Goal: Task Accomplishment & Management: Use online tool/utility

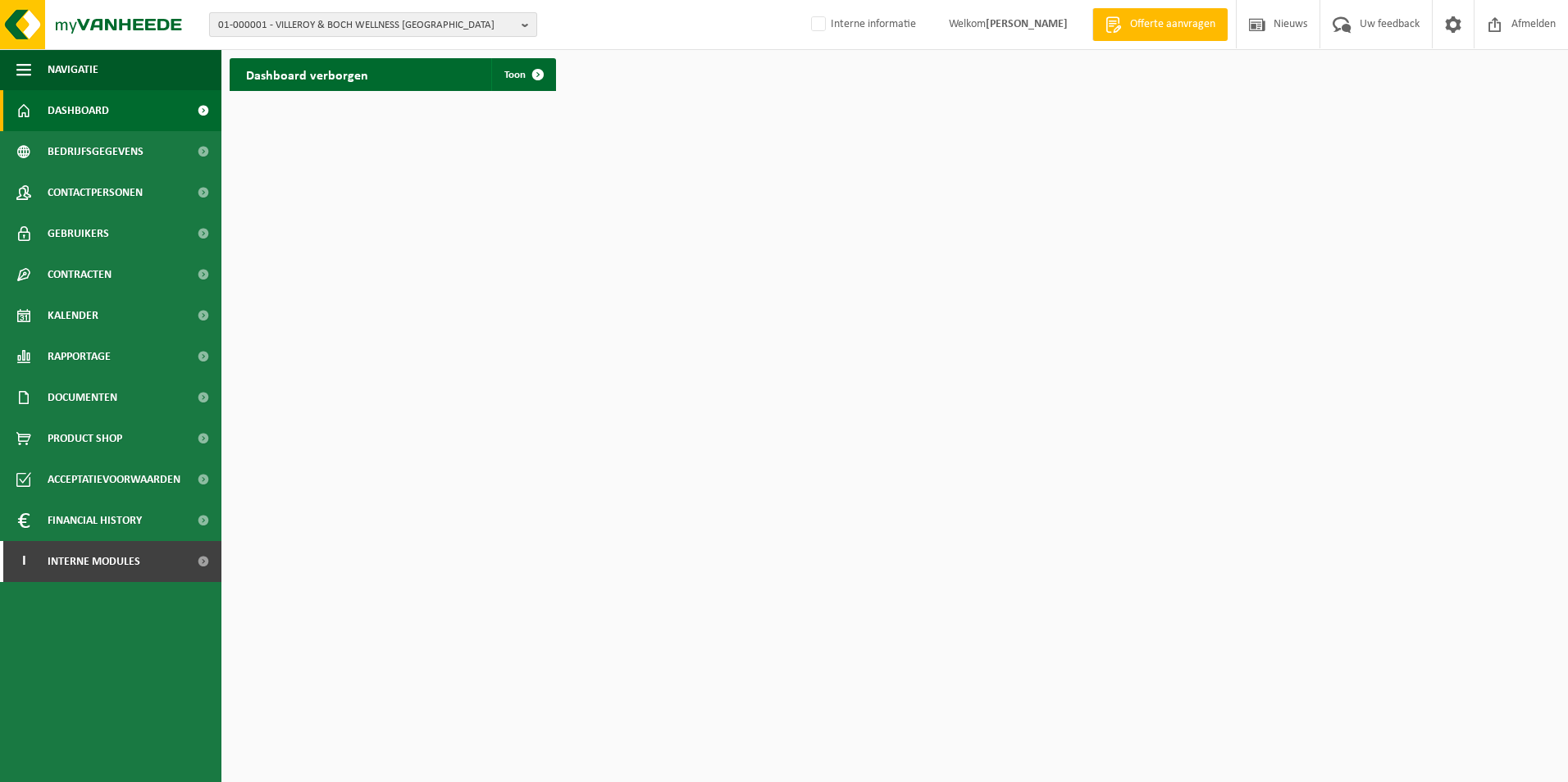
click at [257, 14] on span "01-000001 - VILLEROY & BOCH WELLNESS NV" at bounding box center [366, 25] width 297 height 24
paste input "01-051695"
type input "01-051695"
click at [286, 77] on strong "01-051695 - BMV GRONDWERKEN BV" at bounding box center [301, 75] width 165 height 13
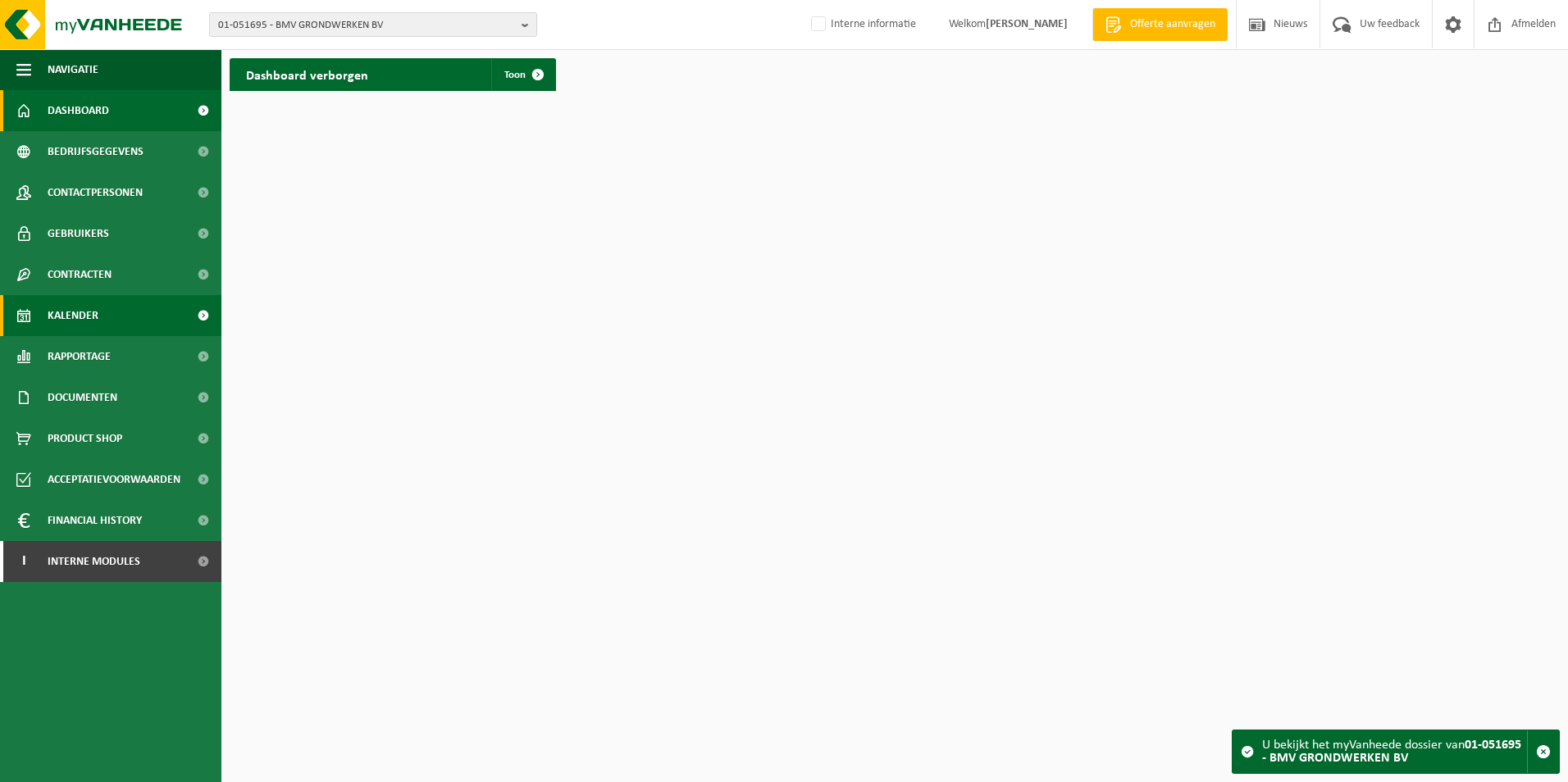
click at [80, 307] on span "Kalender" at bounding box center [73, 316] width 51 height 41
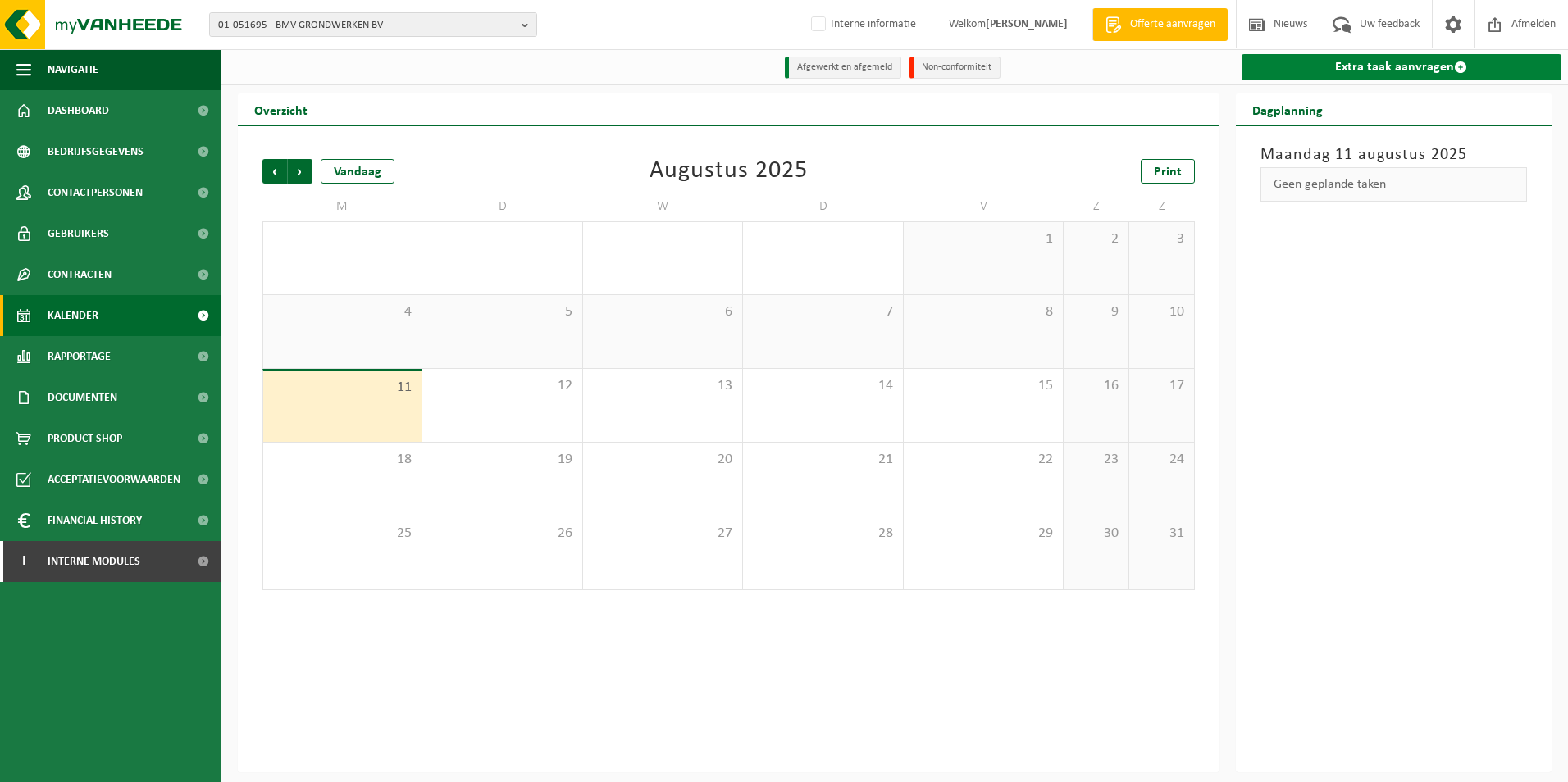
click at [1398, 62] on link "Extra taak aanvragen" at bounding box center [1402, 66] width 321 height 26
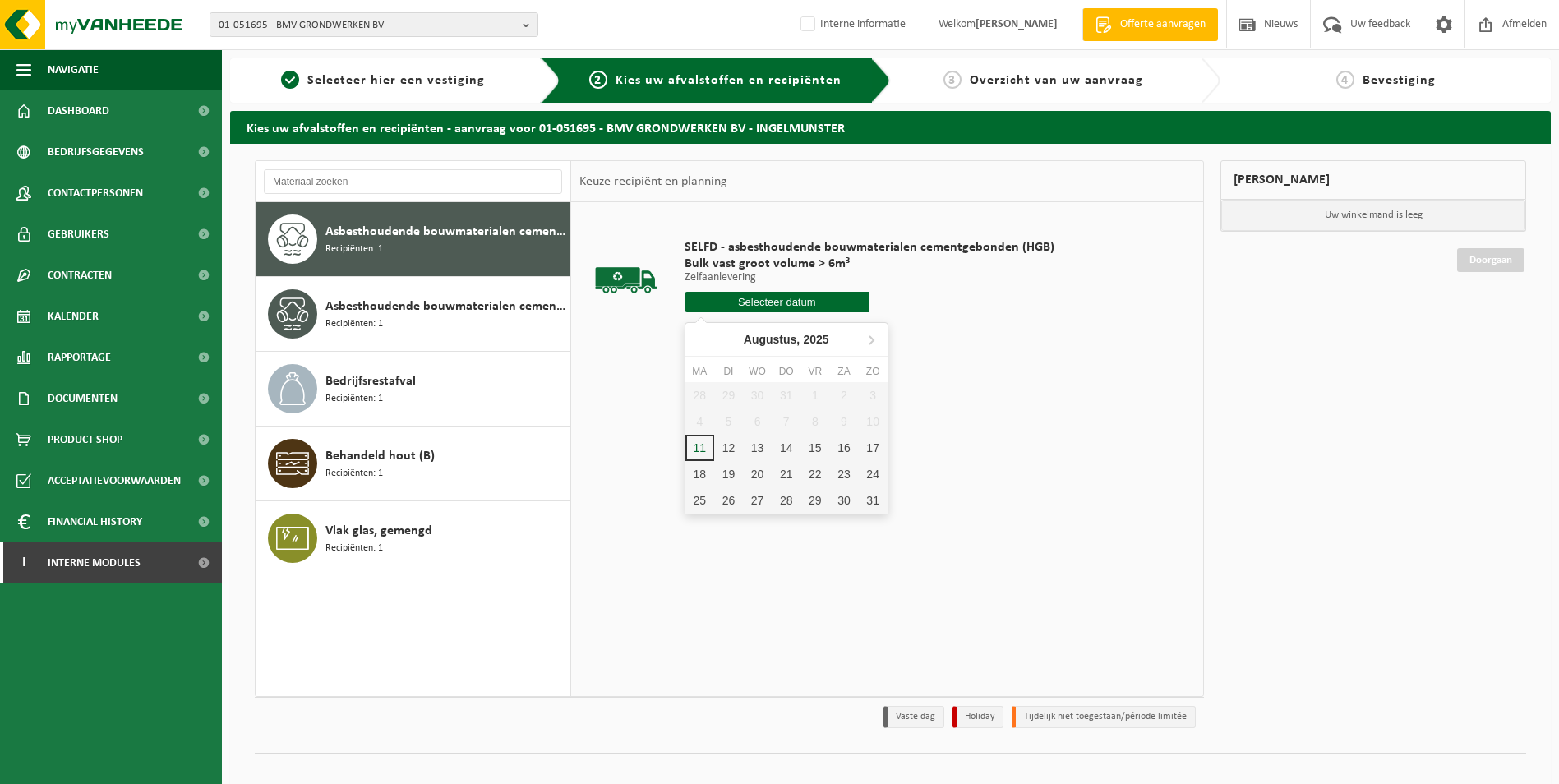
click at [778, 302] on input "text" at bounding box center [777, 302] width 185 height 21
click at [694, 447] on div "11" at bounding box center [700, 447] width 29 height 26
type input "Van 2025-08-11"
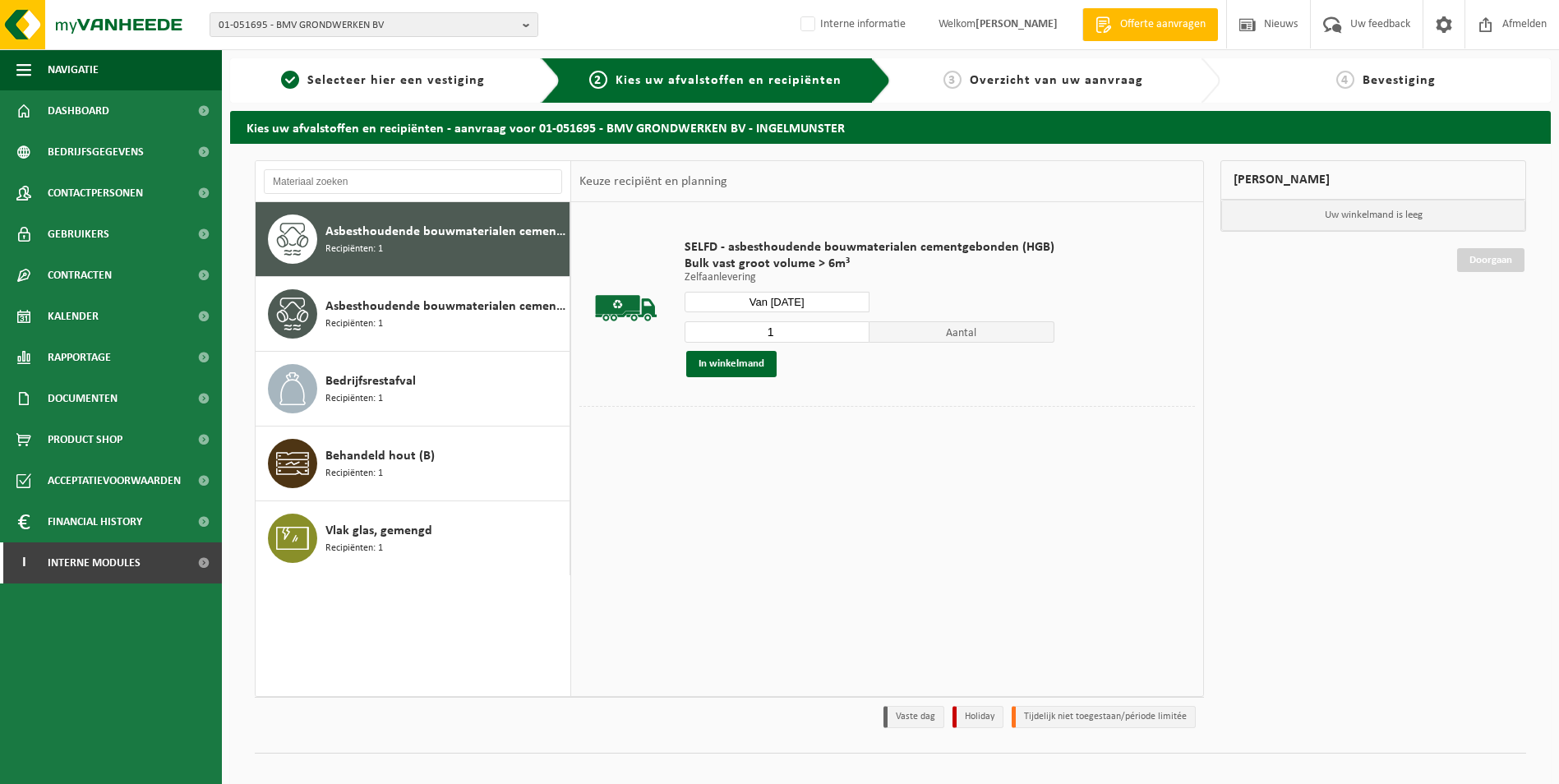
drag, startPoint x: 762, startPoint y: 327, endPoint x: 789, endPoint y: 327, distance: 27.0
click at [789, 327] on input "1" at bounding box center [777, 332] width 185 height 22
type input "4"
click at [751, 363] on button "In winkelmand" at bounding box center [732, 364] width 90 height 26
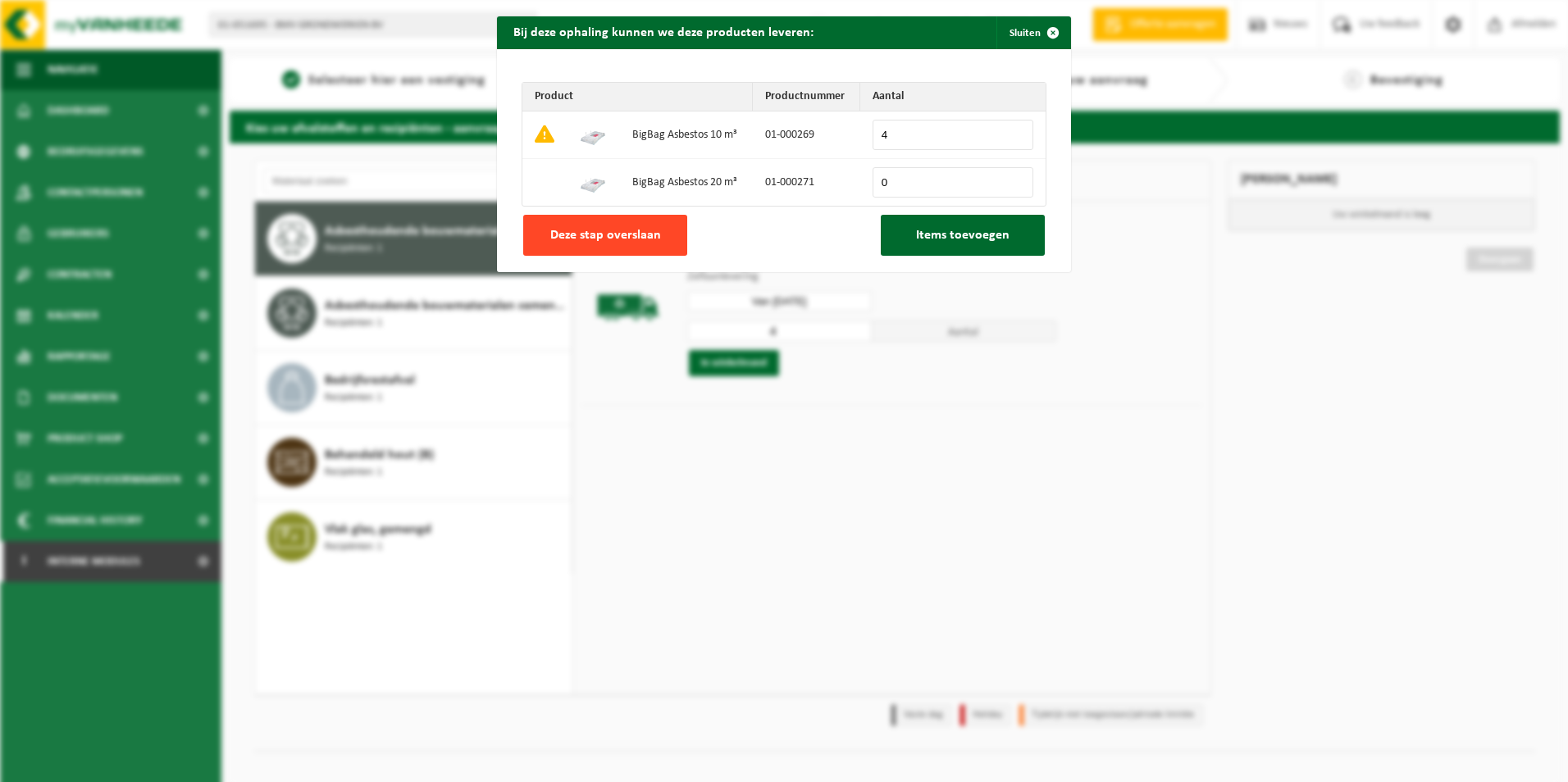
click at [639, 232] on span "Deze stap overslaan" at bounding box center [605, 235] width 110 height 13
type input "0"
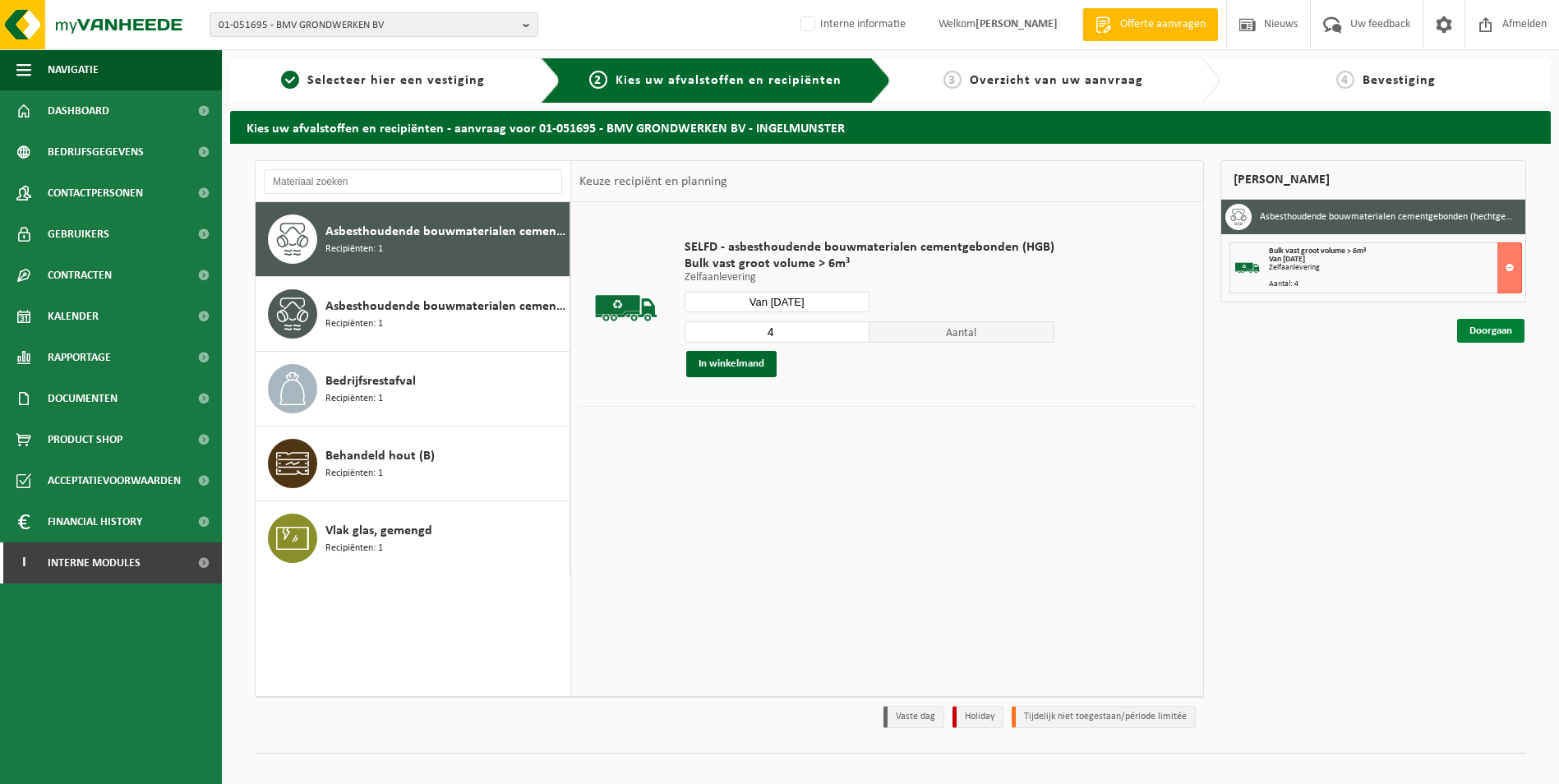
click at [1495, 324] on link "Doorgaan" at bounding box center [1491, 330] width 68 height 23
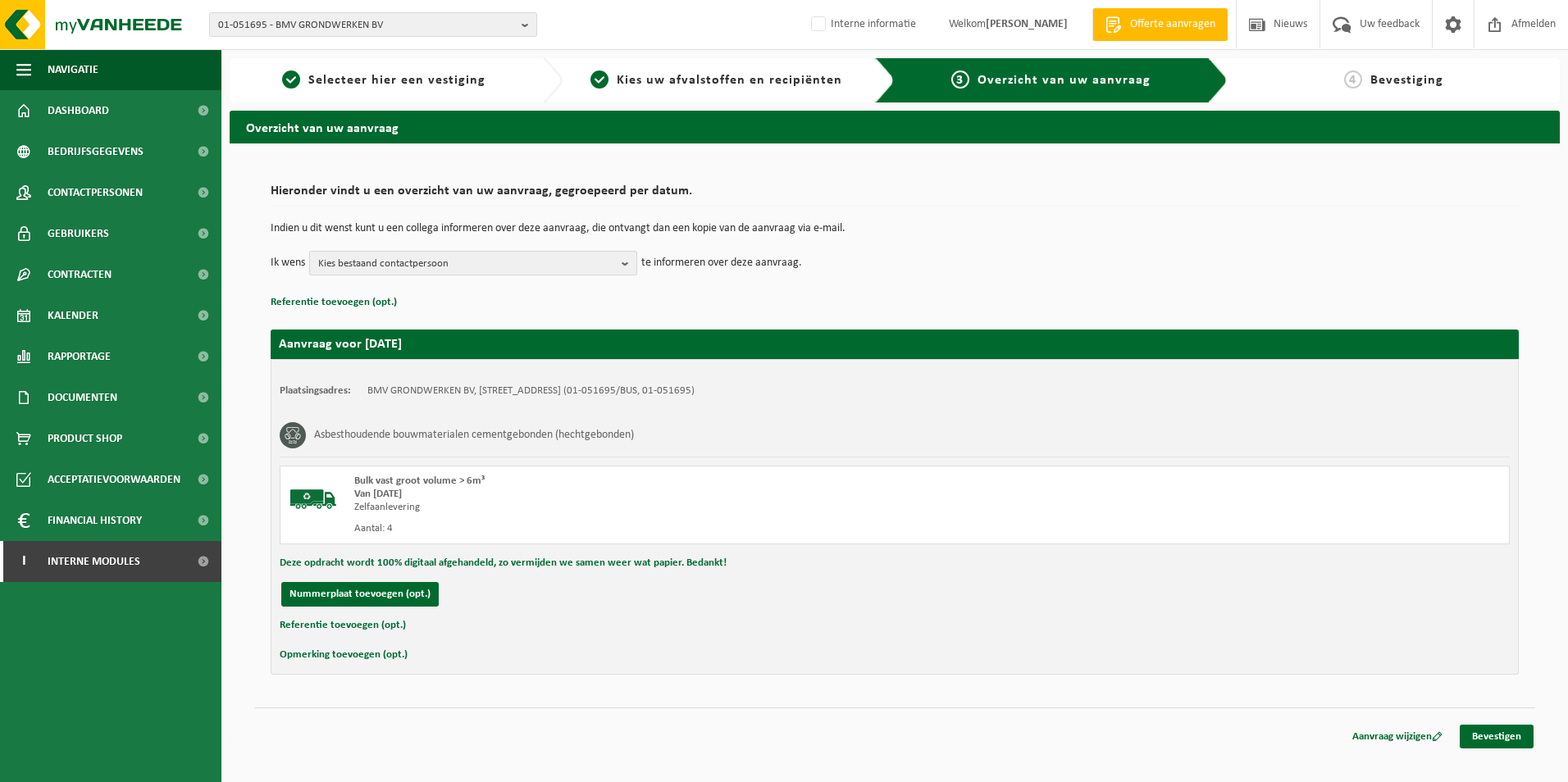
click at [389, 262] on span "Kies bestaand contactpersoon" at bounding box center [466, 263] width 297 height 24
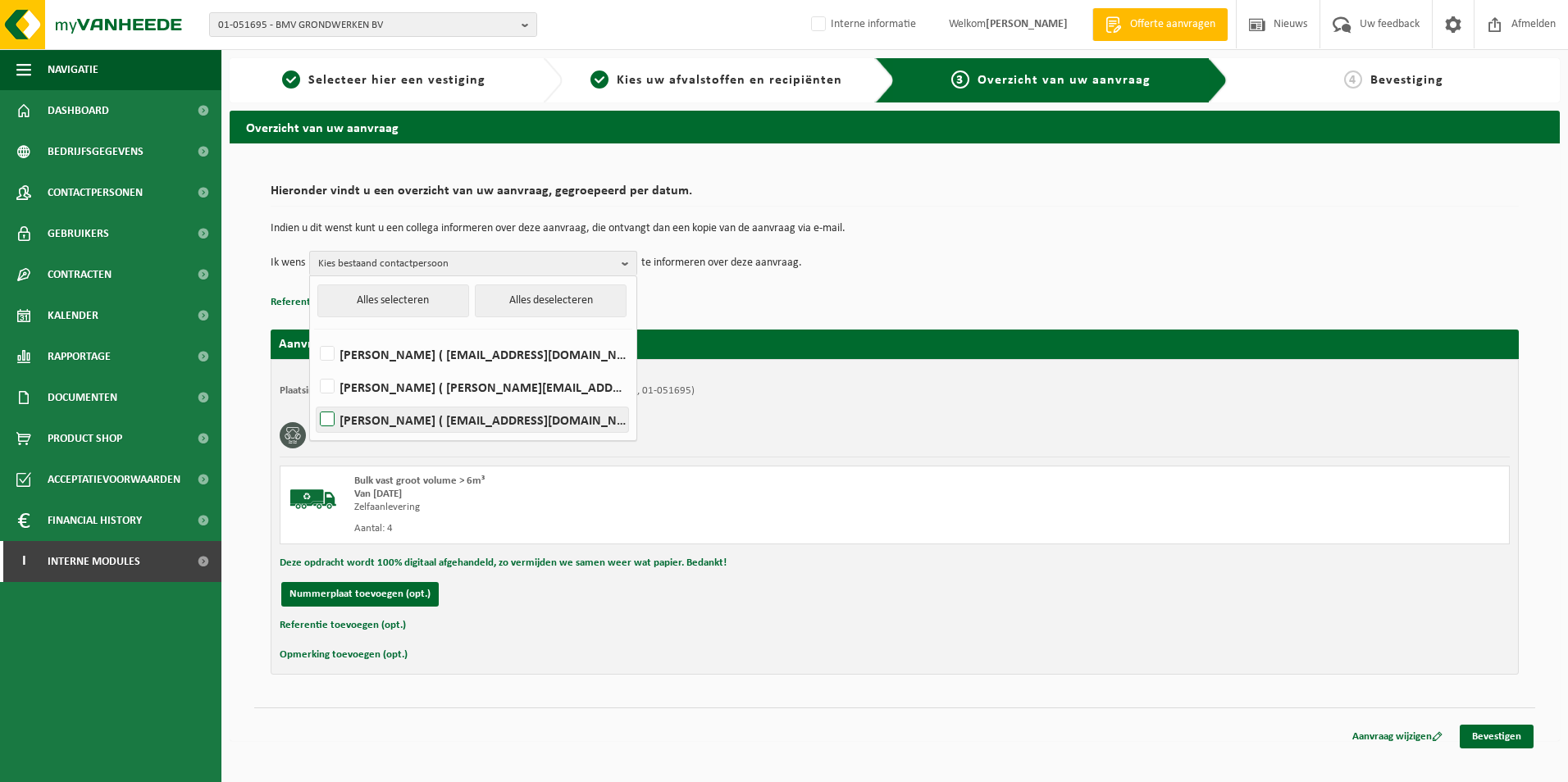
click at [330, 418] on label "KRISTOF VANLANDEGHEM ( info@bmv-grondwerken.be )" at bounding box center [472, 419] width 312 height 24
click at [314, 400] on input "KRISTOF VANLANDEGHEM ( info@bmv-grondwerken.be )" at bounding box center [313, 399] width 1 height 1
checkbox input "true"
click at [1508, 738] on link "Bevestigen" at bounding box center [1497, 736] width 74 height 23
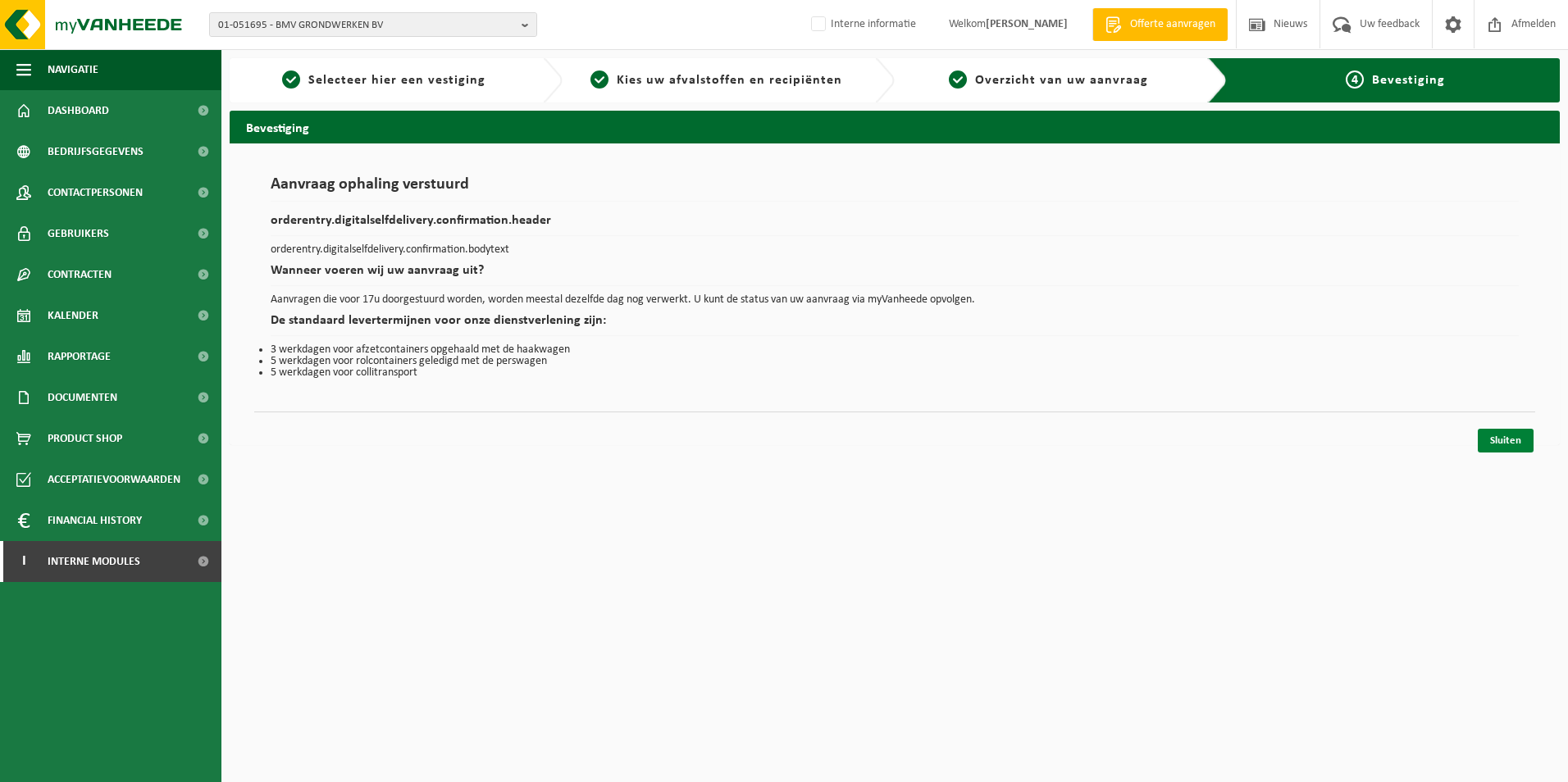
click at [1508, 429] on link "Sluiten" at bounding box center [1506, 441] width 56 height 23
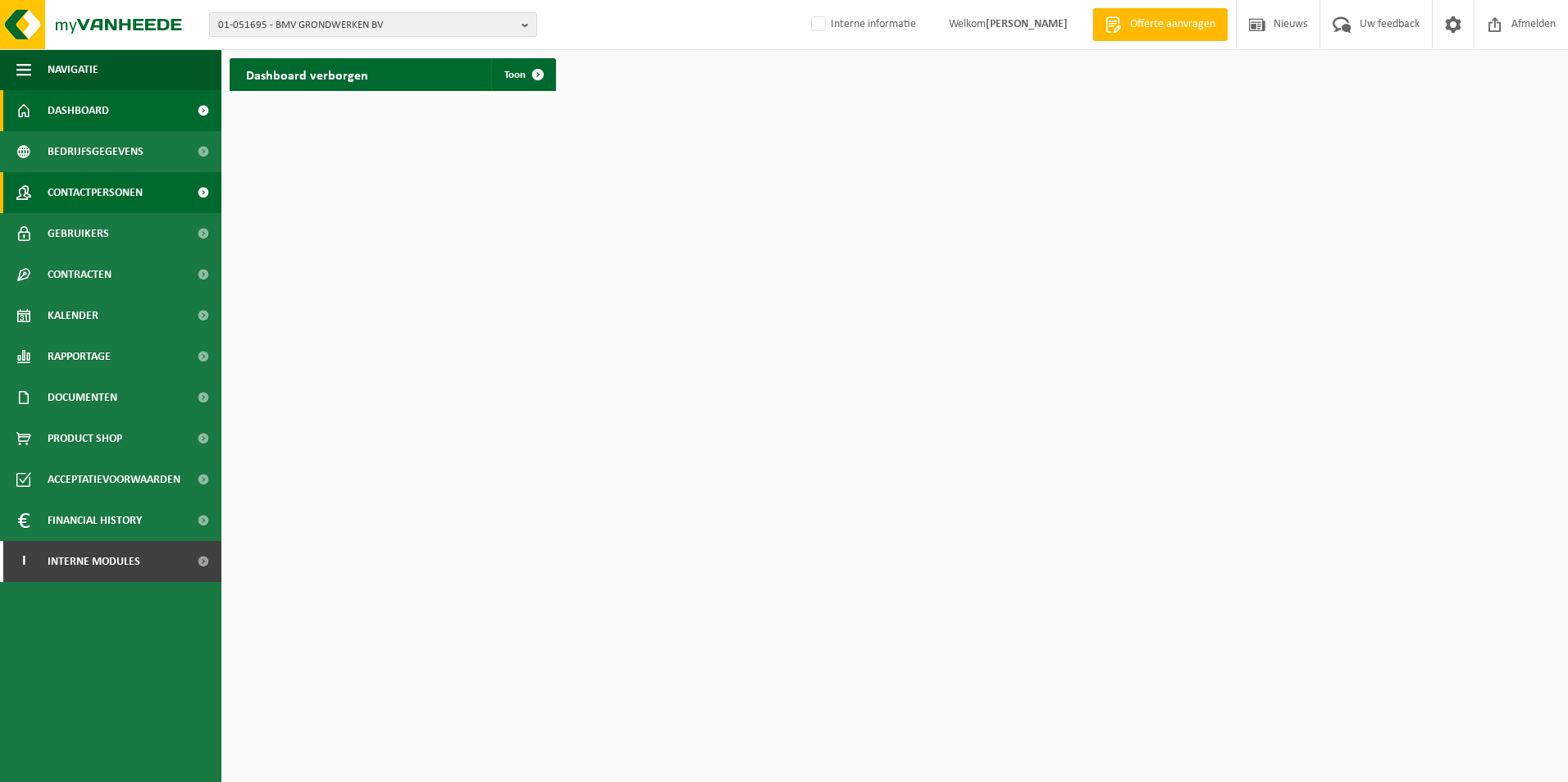
click at [107, 189] on span "Contactpersonen" at bounding box center [95, 193] width 95 height 41
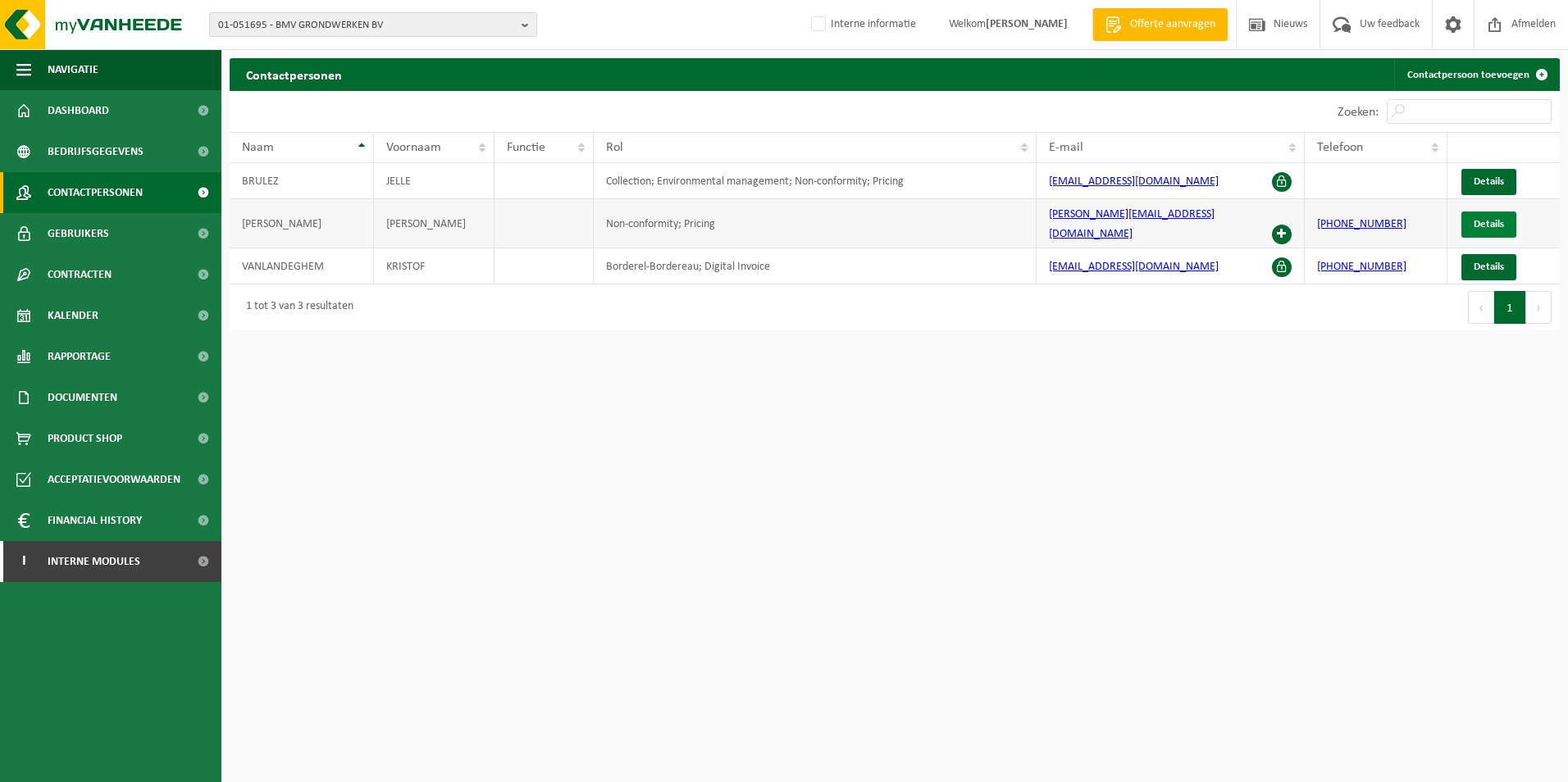
click at [1481, 219] on span "Details" at bounding box center [1489, 224] width 31 height 11
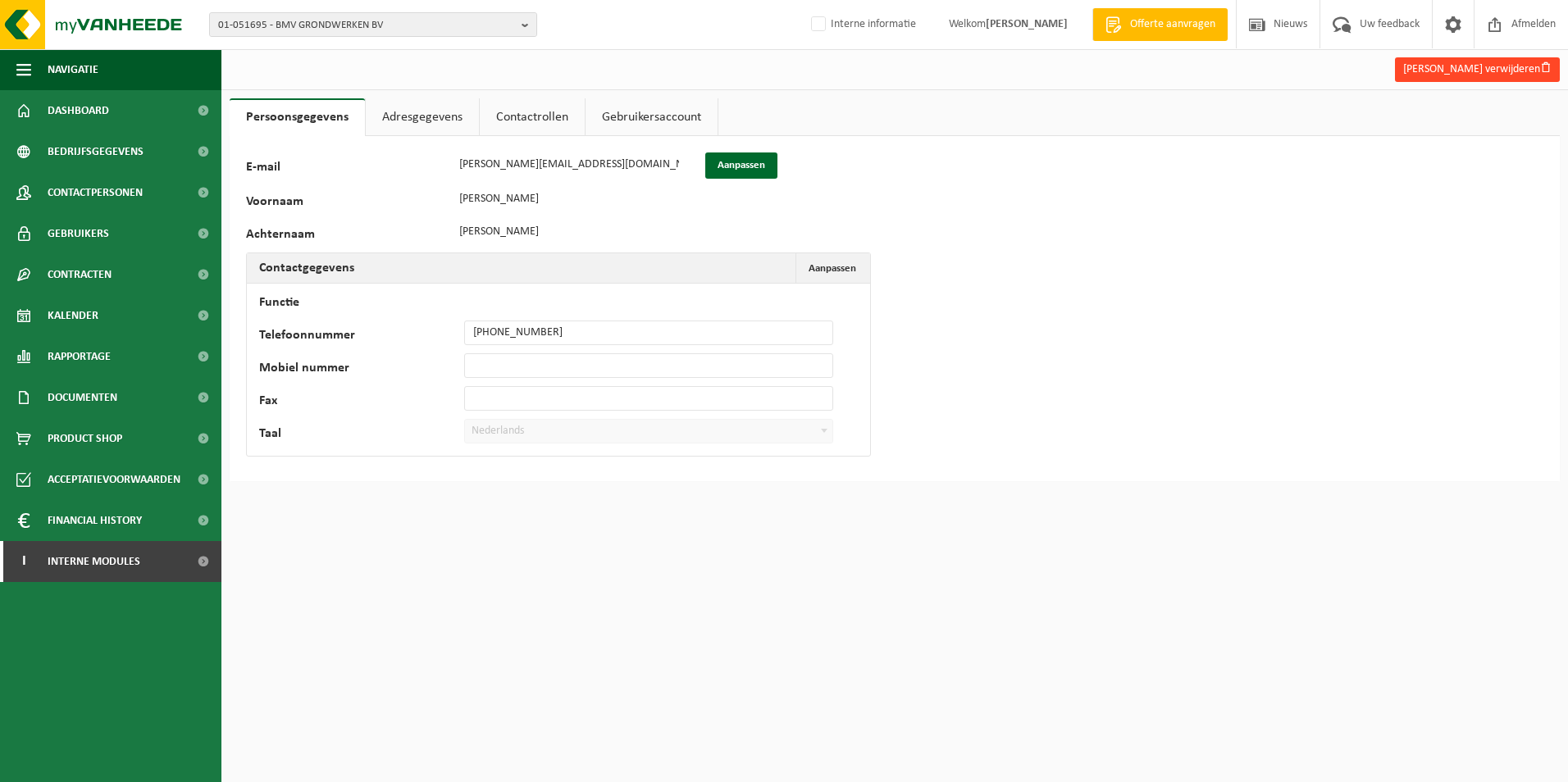
click at [1484, 68] on button "Geoffrey Lambert verwijderen" at bounding box center [1477, 69] width 165 height 24
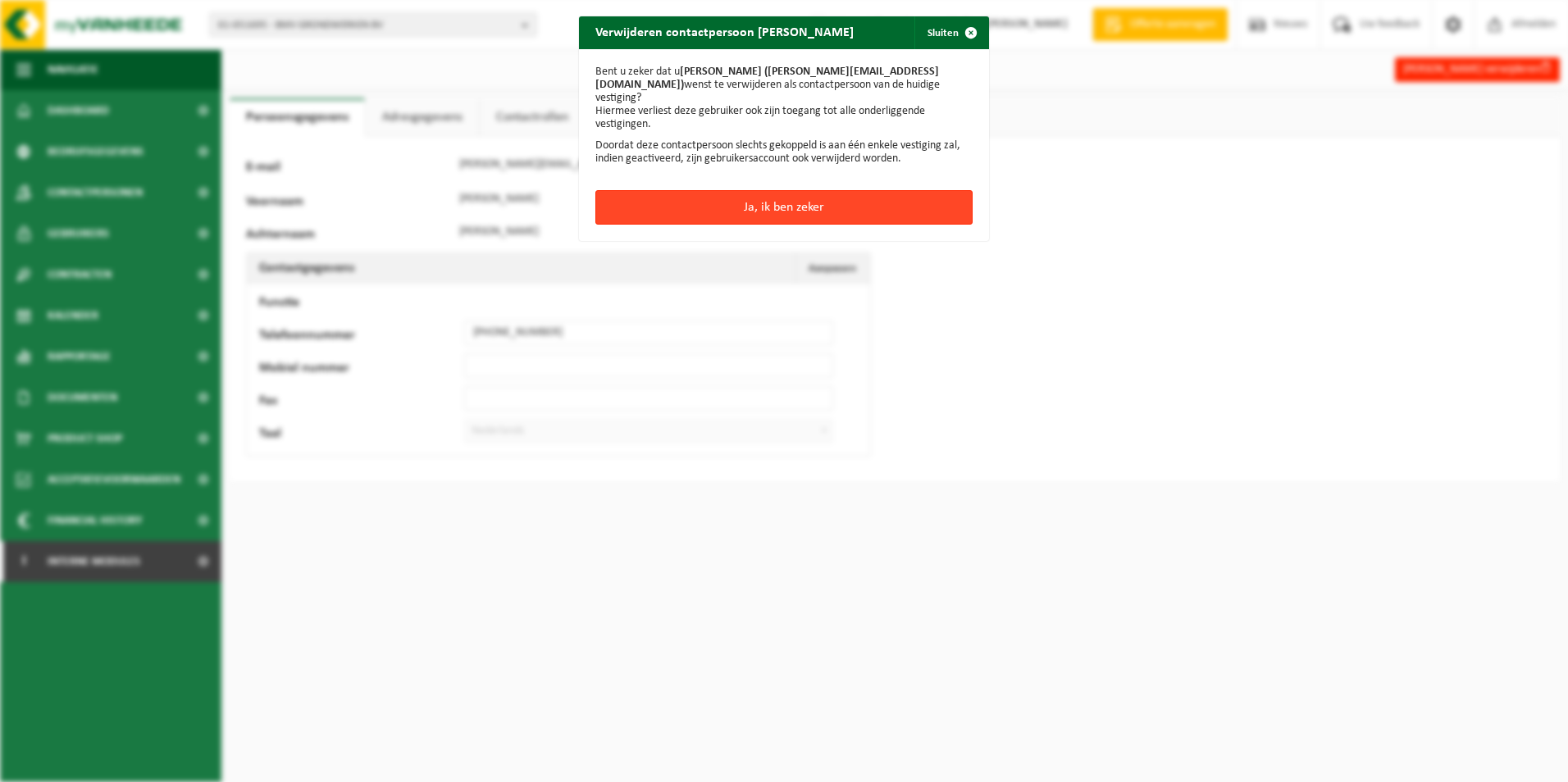
click at [743, 193] on button "Ja, ik ben zeker" at bounding box center [784, 207] width 377 height 34
